Goal: Information Seeking & Learning: Learn about a topic

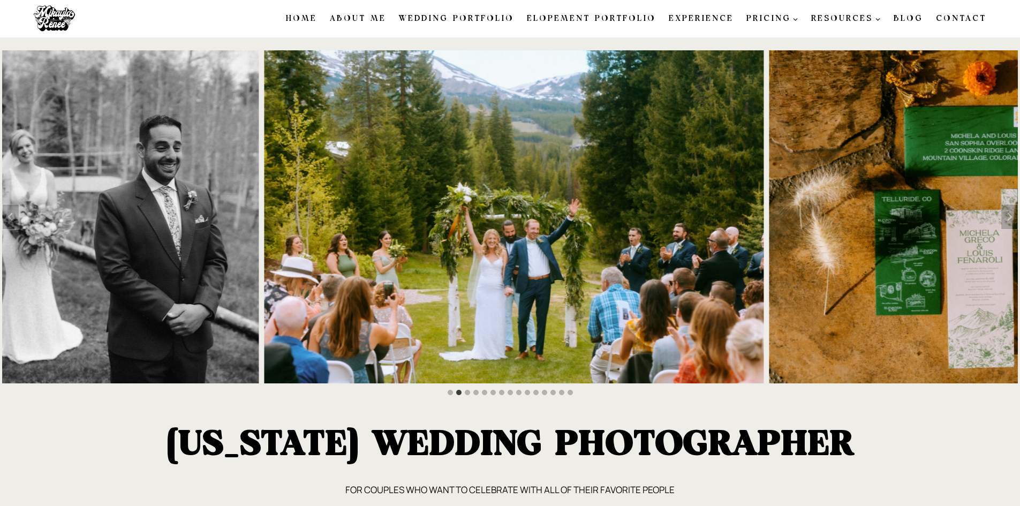
click at [451, 16] on link "Wedding Portfolio" at bounding box center [457, 18] width 128 height 22
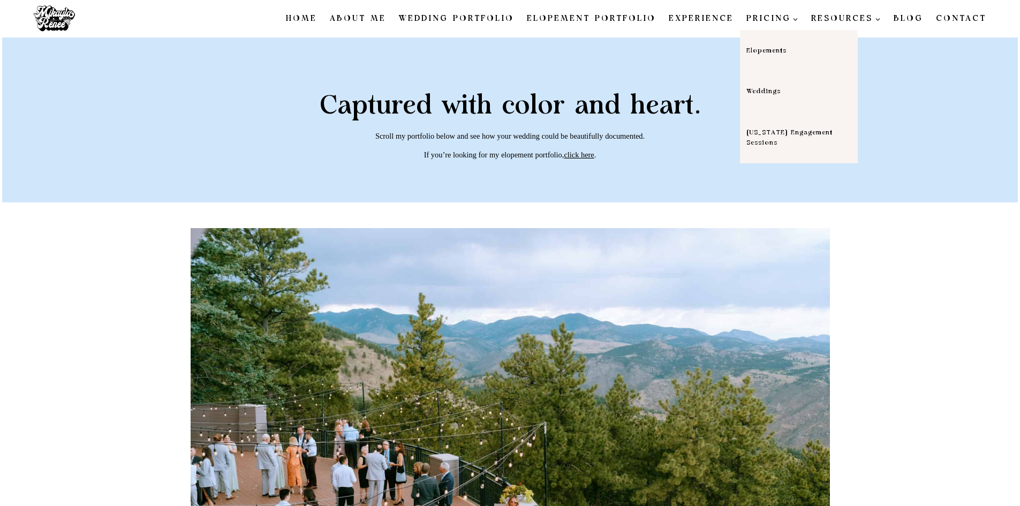
click at [779, 90] on link "Weddings" at bounding box center [799, 91] width 118 height 41
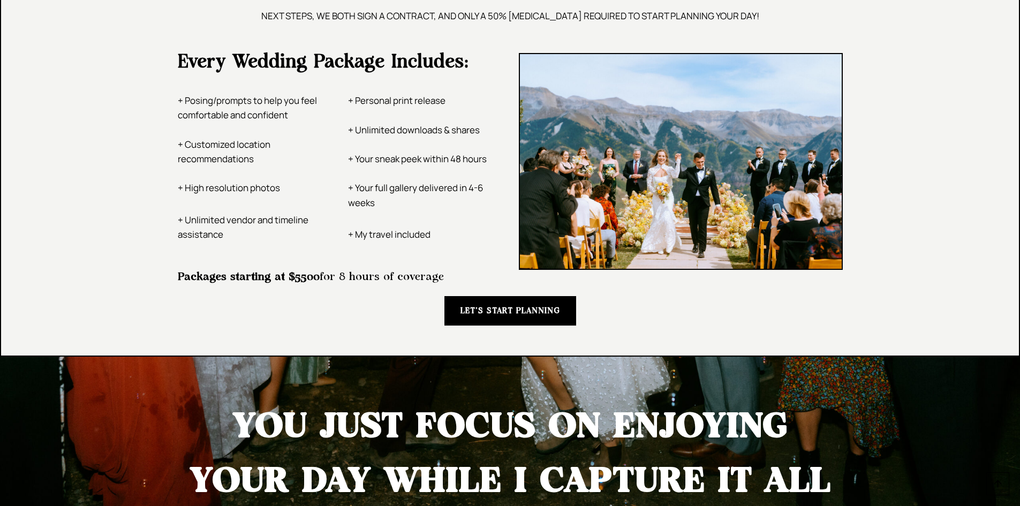
scroll to position [1660, 0]
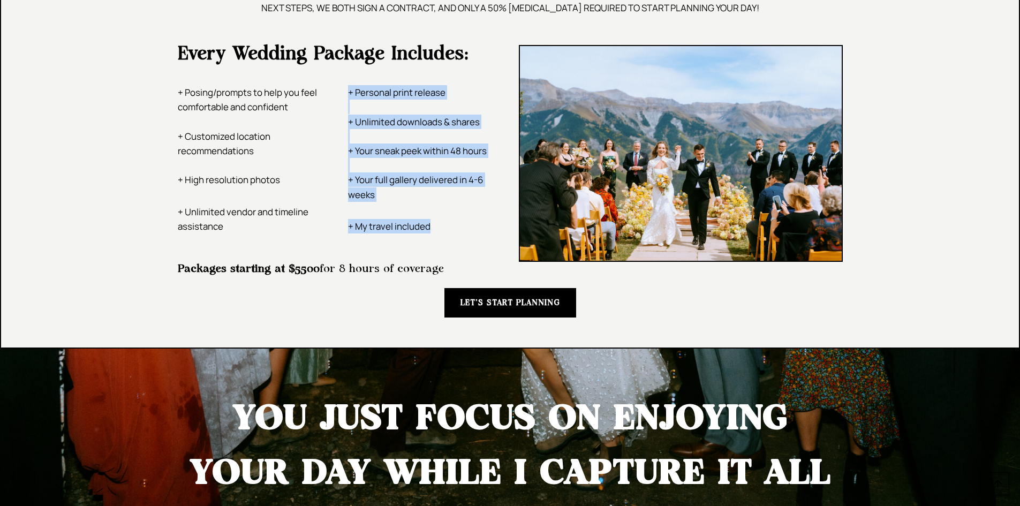
drag, startPoint x: 443, startPoint y: 227, endPoint x: 336, endPoint y: 229, distance: 107.7
click at [336, 229] on div "+ Posing/prompts to help you feel comfortable and confident + Customized locati…" at bounding box center [340, 159] width 324 height 174
click at [336, 241] on div "+ Posing/prompts to help you feel comfortable and confident + Customized locati…" at bounding box center [340, 159] width 324 height 174
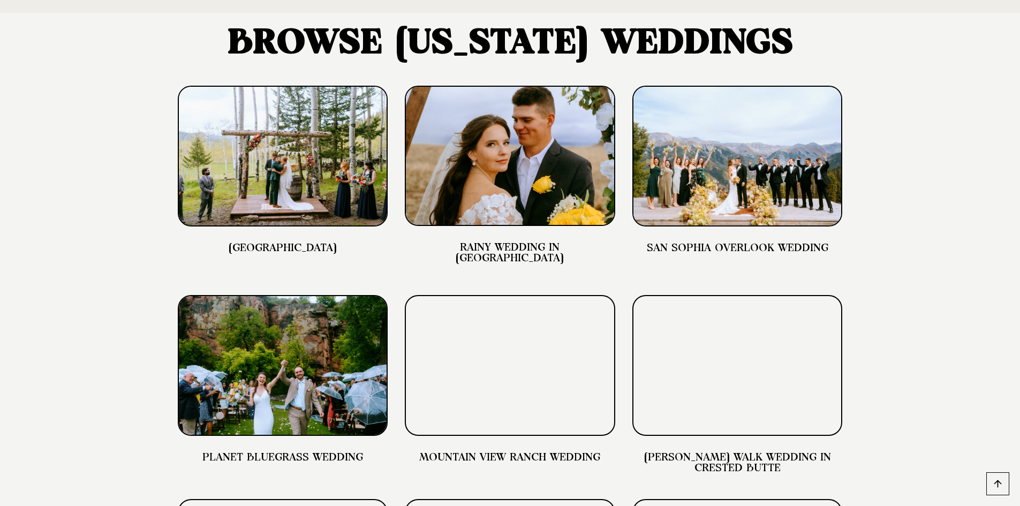
scroll to position [2838, 0]
